Goal: Check status: Check status

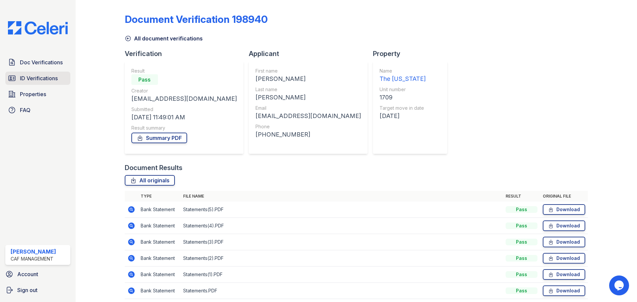
click at [31, 81] on span "ID Verifications" at bounding box center [39, 78] width 38 height 8
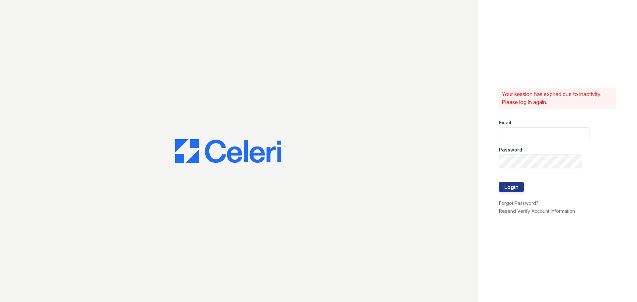
type input "[EMAIL_ADDRESS][DOMAIN_NAME]"
click at [514, 185] on button "Login" at bounding box center [511, 187] width 25 height 11
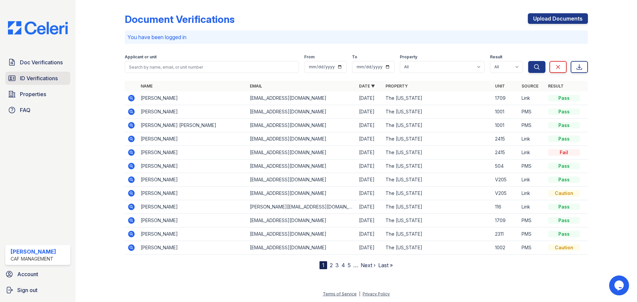
click at [38, 79] on span "ID Verifications" at bounding box center [39, 78] width 38 height 8
